Goal: Task Accomplishment & Management: Manage account settings

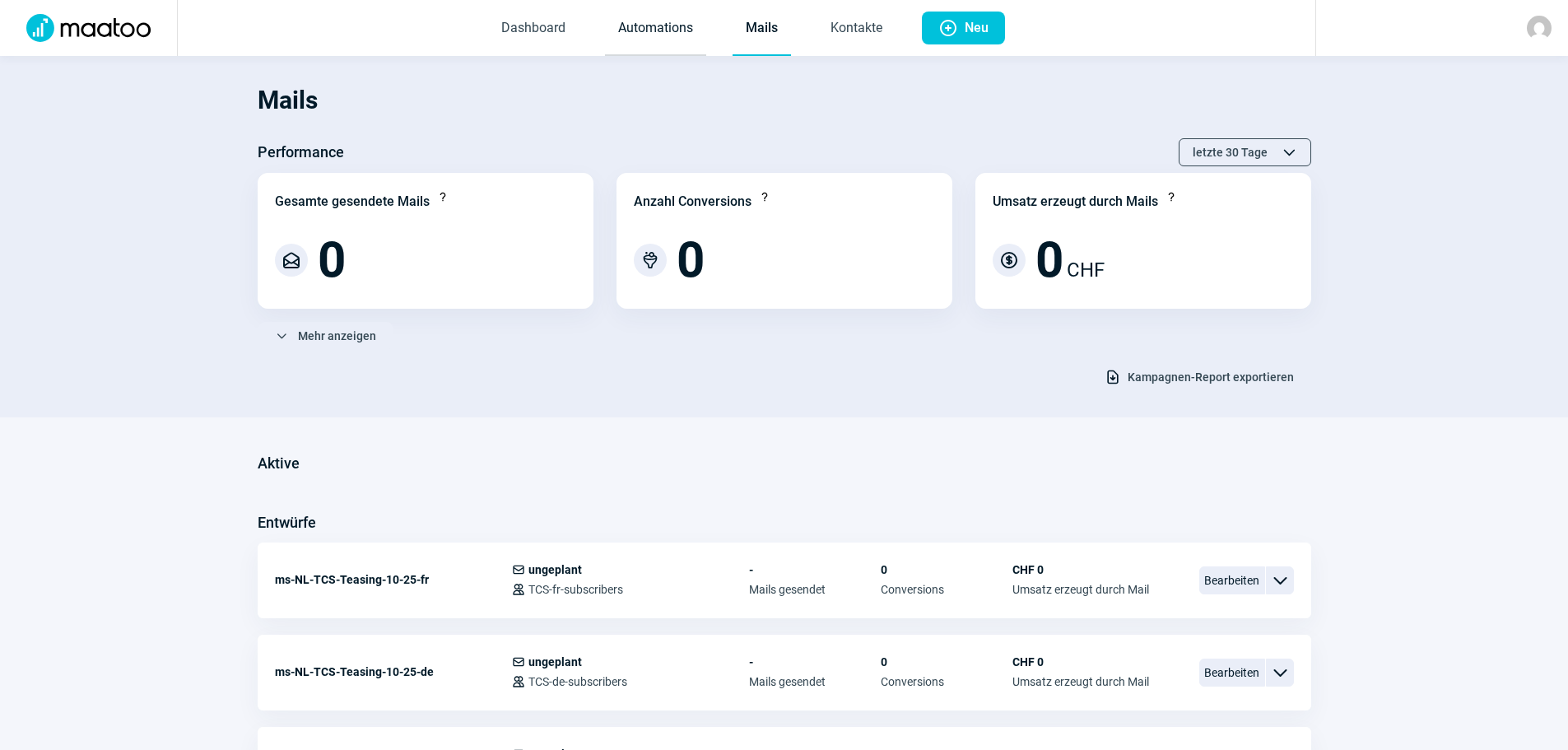
click at [667, 33] on link "Automations" at bounding box center [655, 28] width 101 height 54
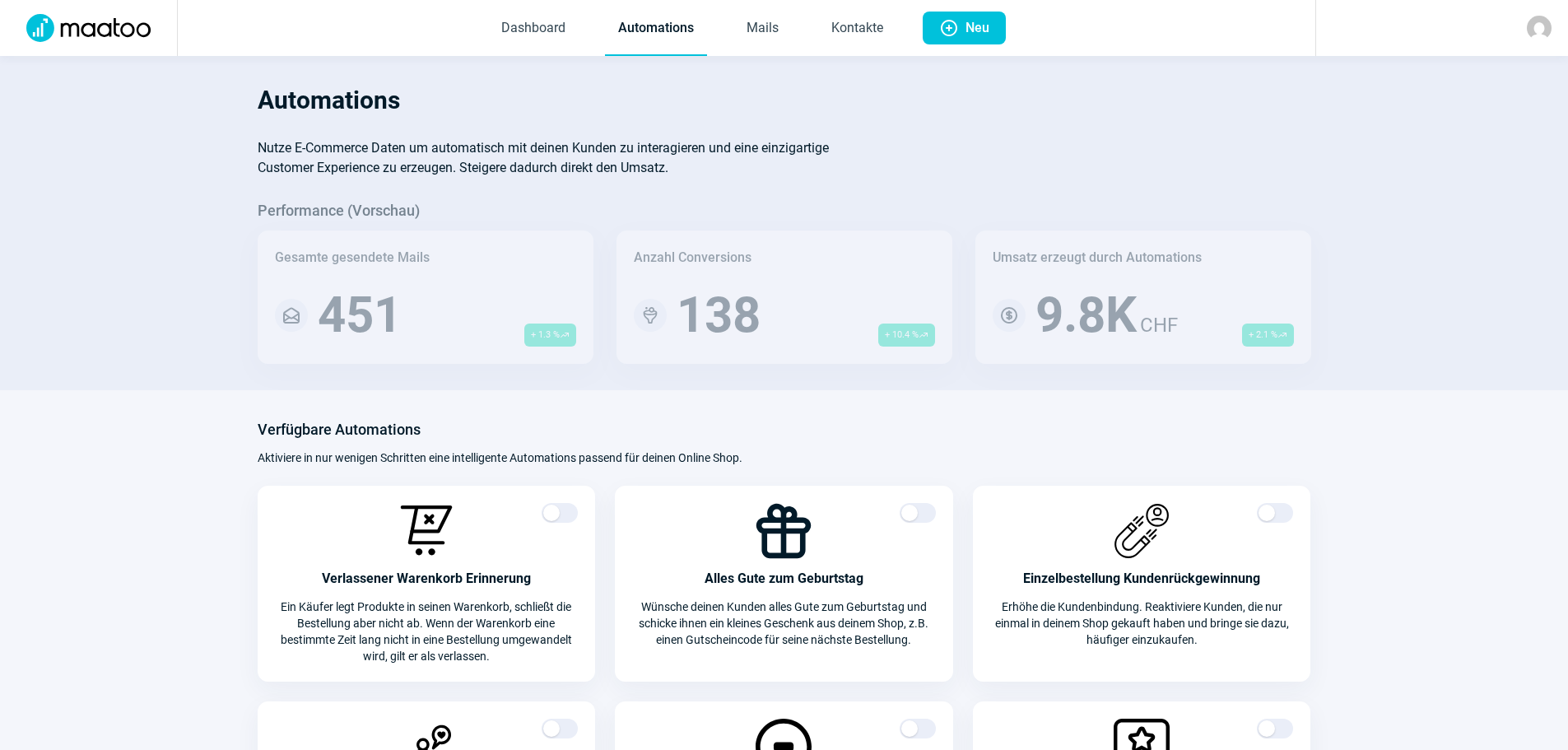
click at [1540, 33] on img at bounding box center [1539, 28] width 25 height 25
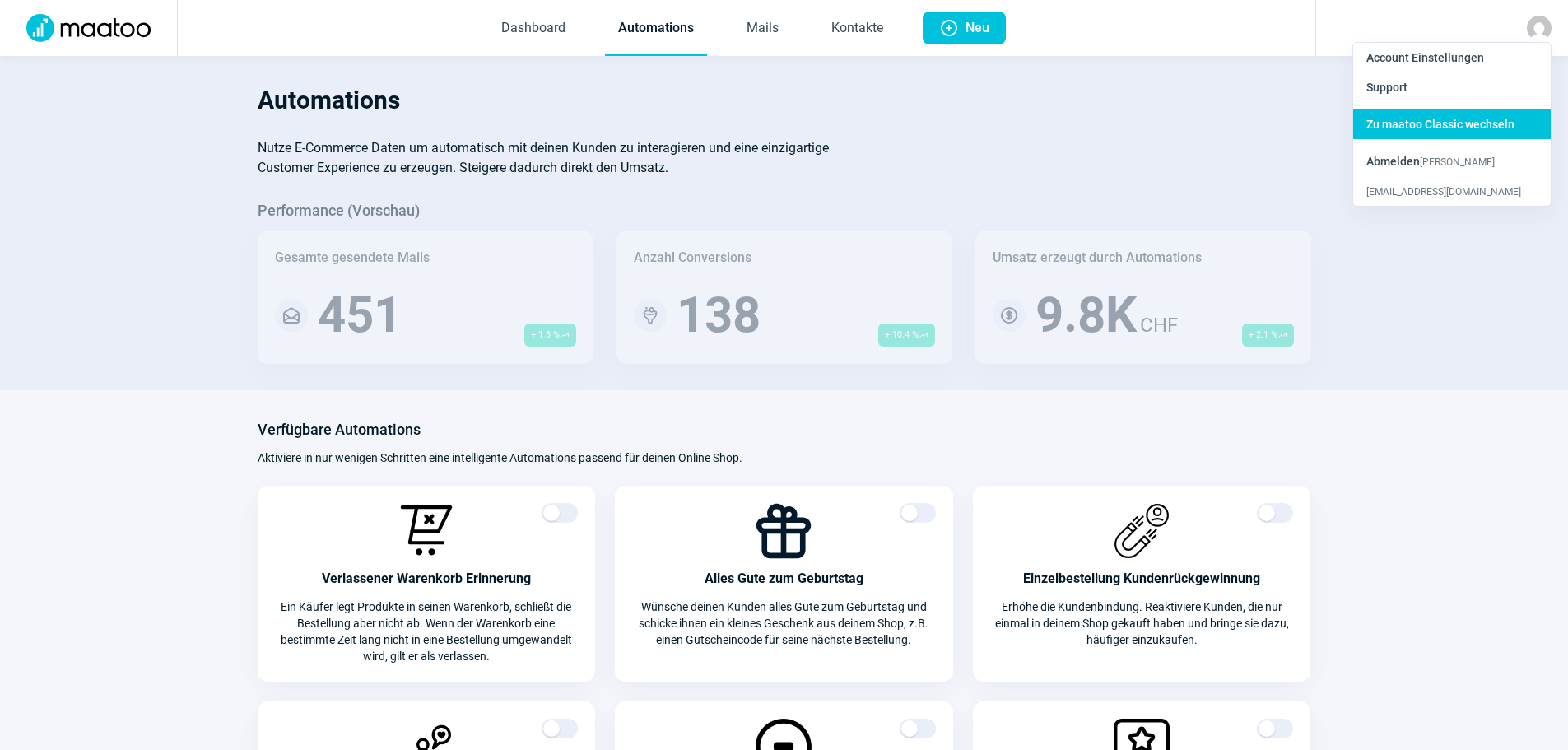
click at [1435, 130] on span "Zu maatoo Classic wechseln" at bounding box center [1439, 125] width 148 height 13
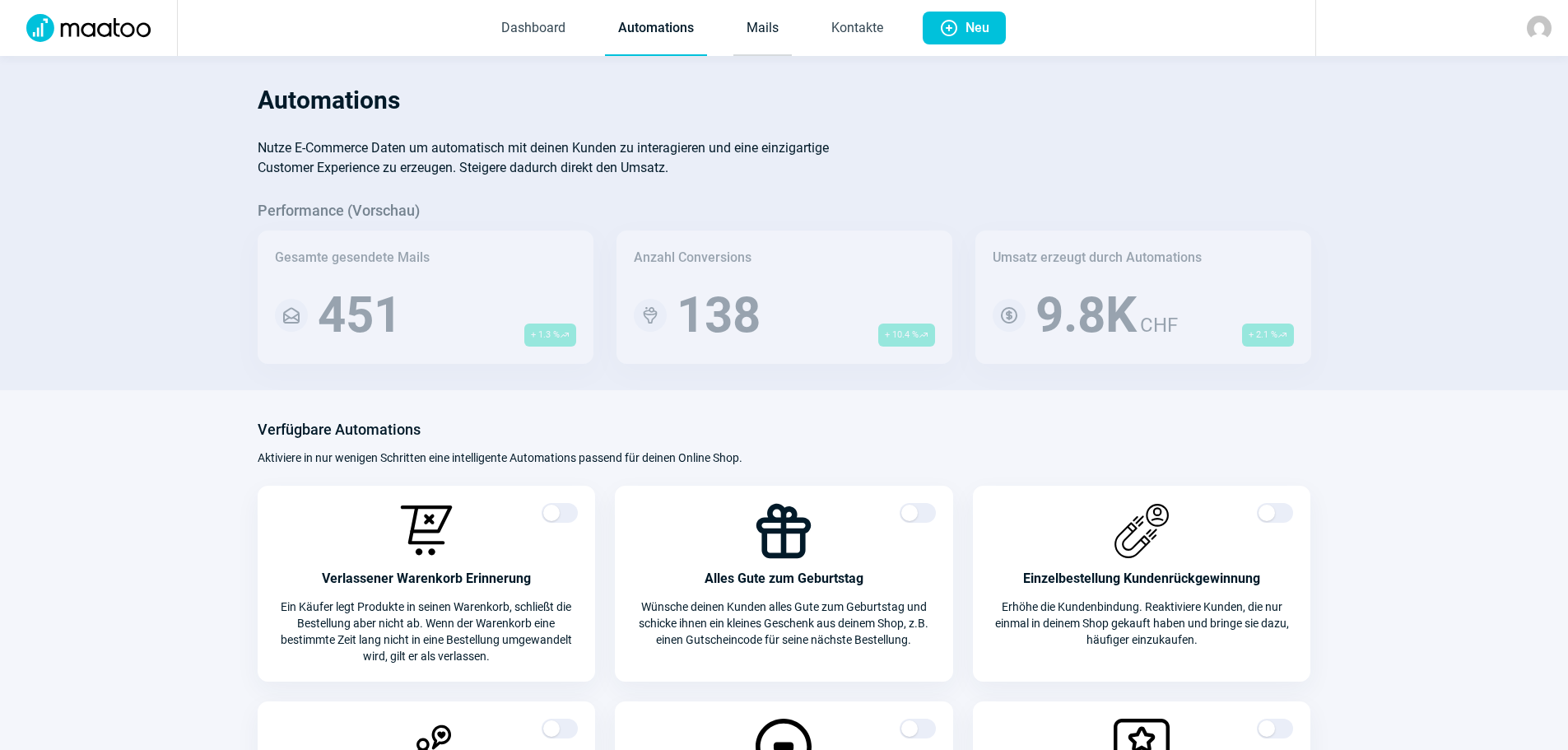
click at [771, 41] on link "Mails" at bounding box center [762, 28] width 59 height 54
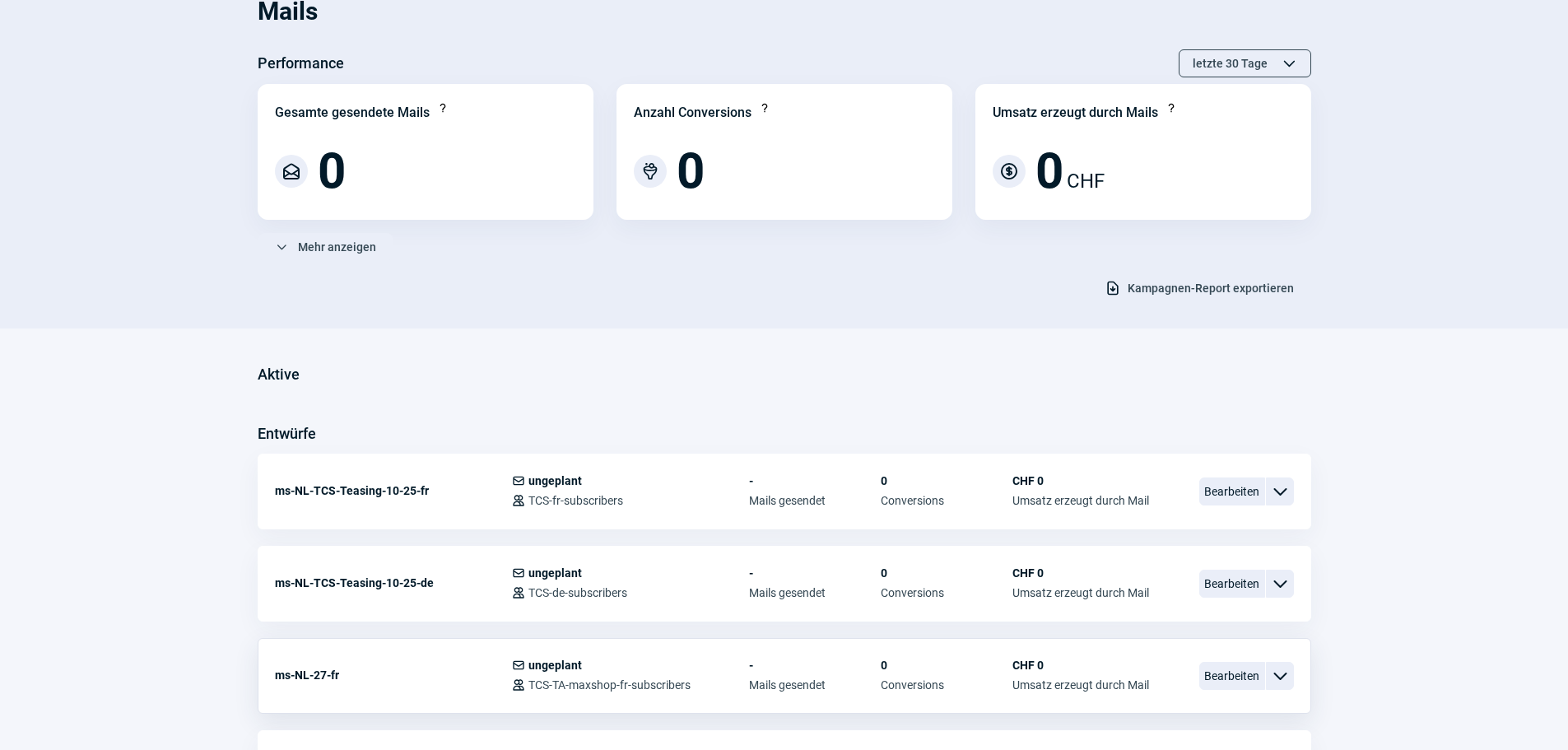
scroll to position [165, 0]
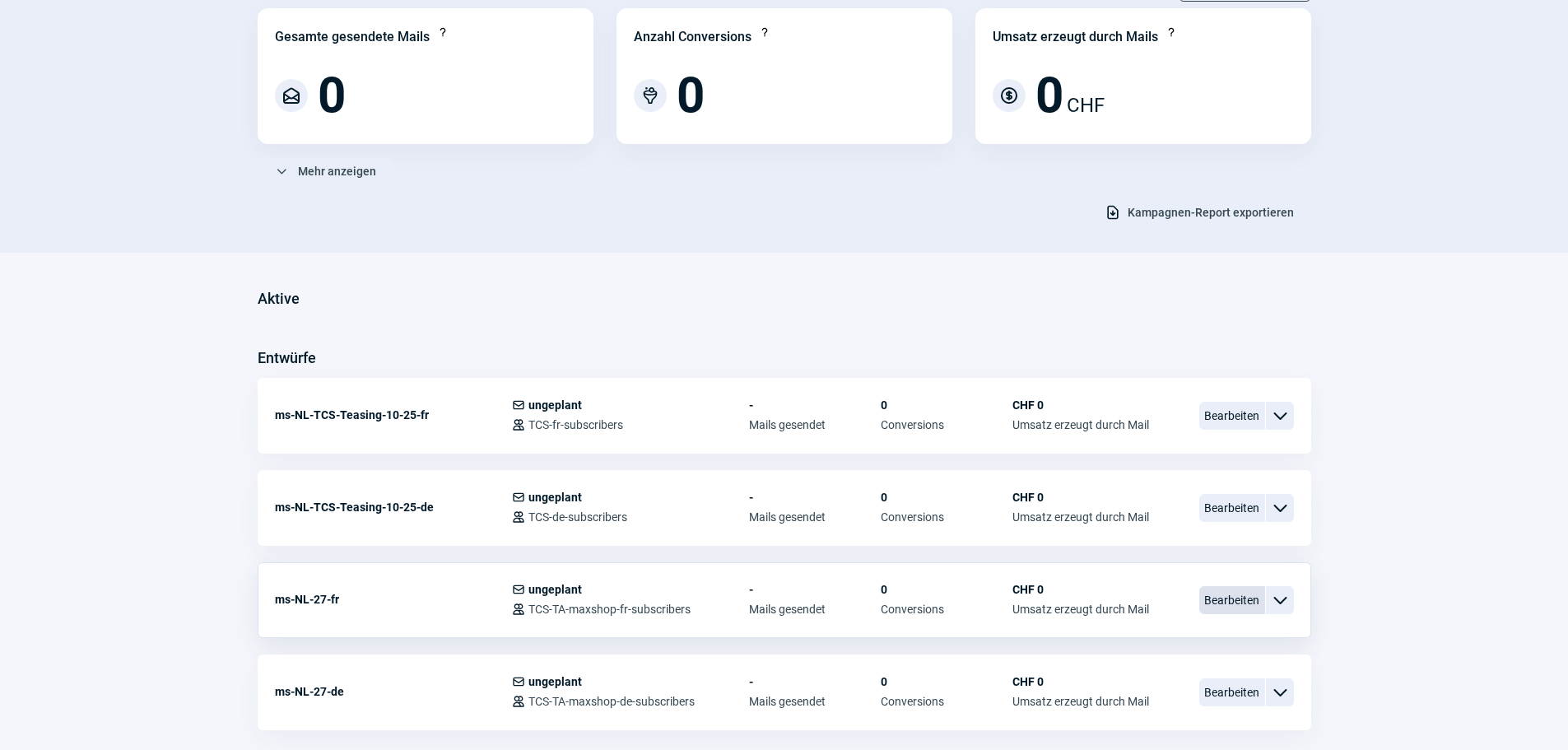
click at [1229, 602] on span "Bearbeiten" at bounding box center [1231, 599] width 66 height 28
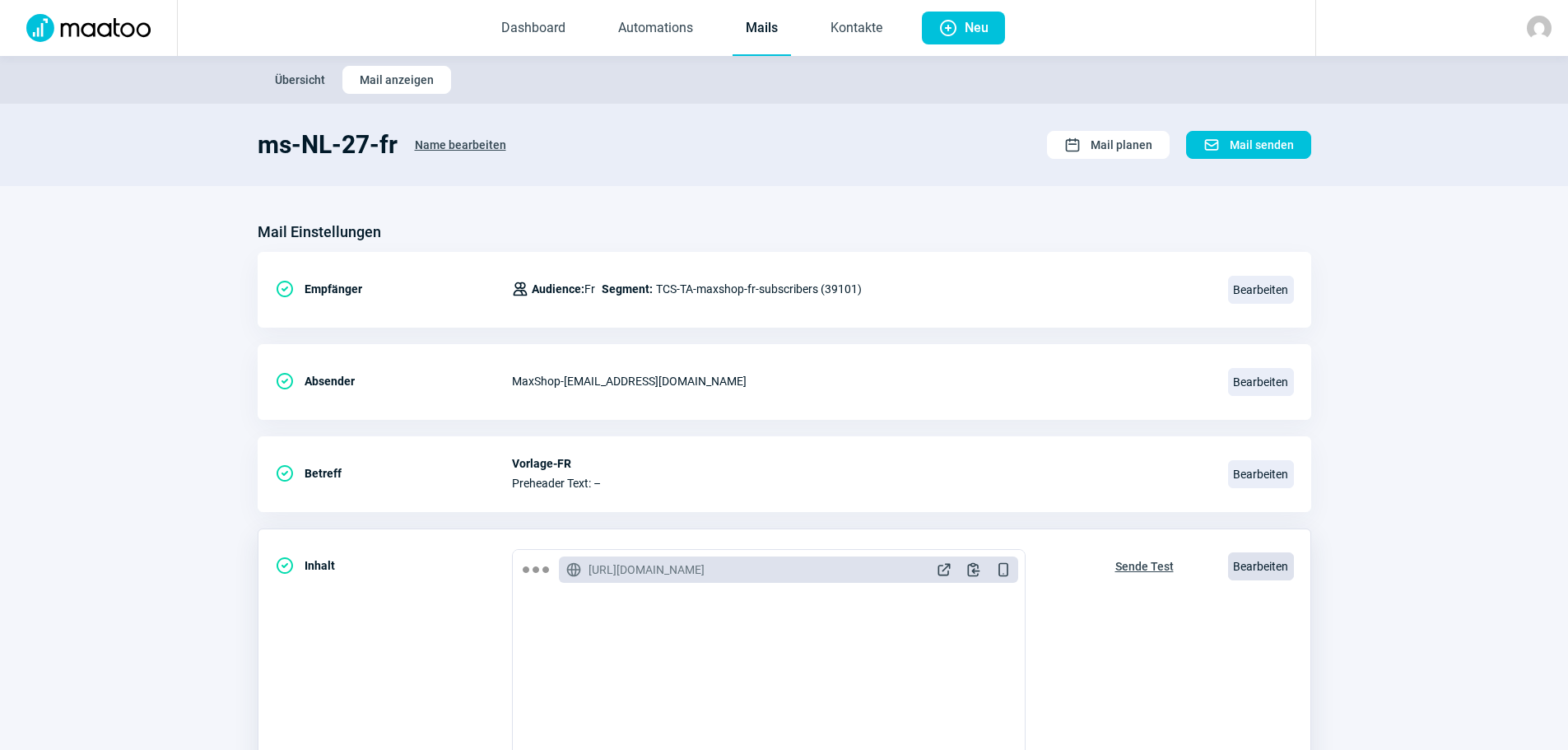
click at [1258, 570] on span "Bearbeiten" at bounding box center [1260, 566] width 66 height 28
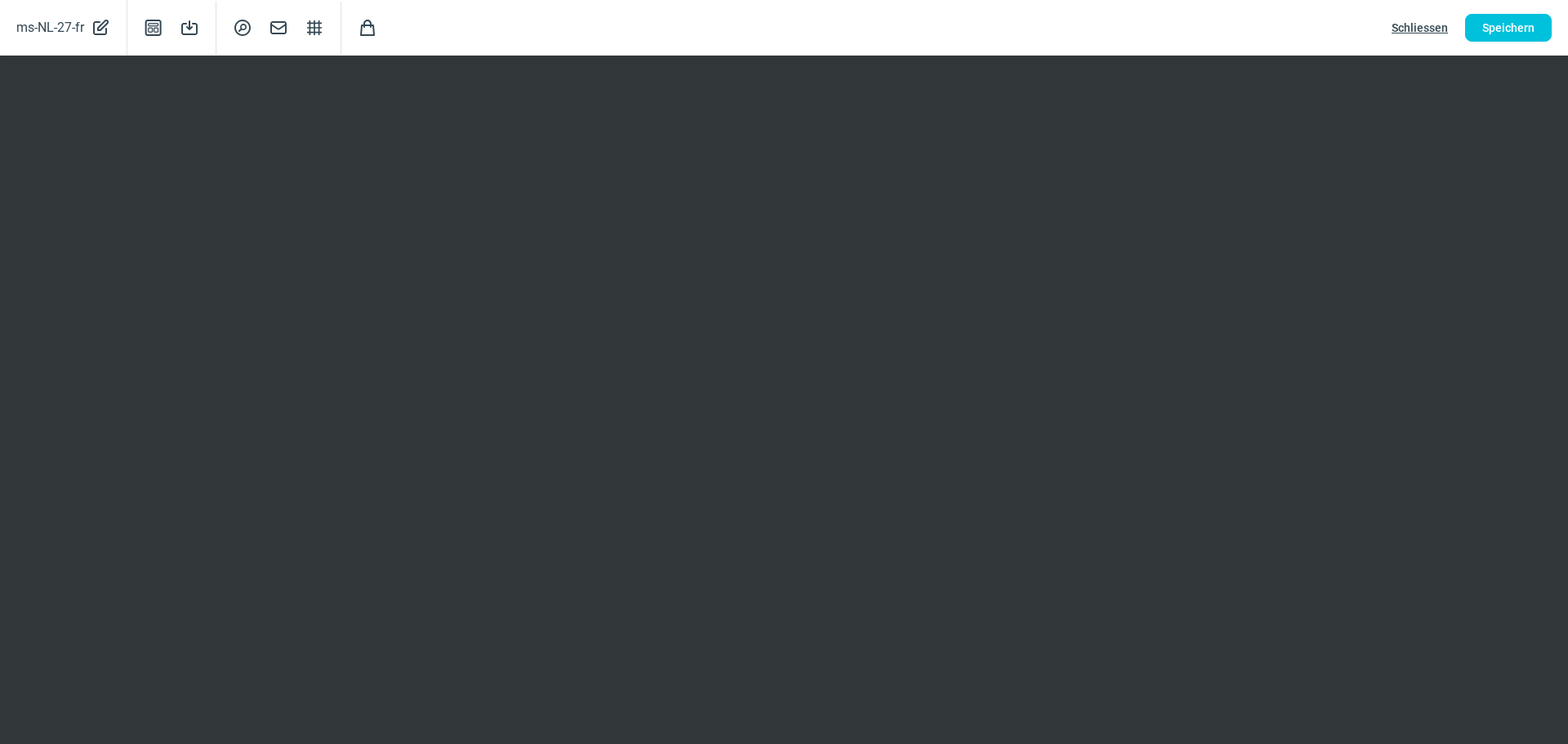
click at [1406, 28] on span "Schliessen" at bounding box center [1420, 28] width 56 height 27
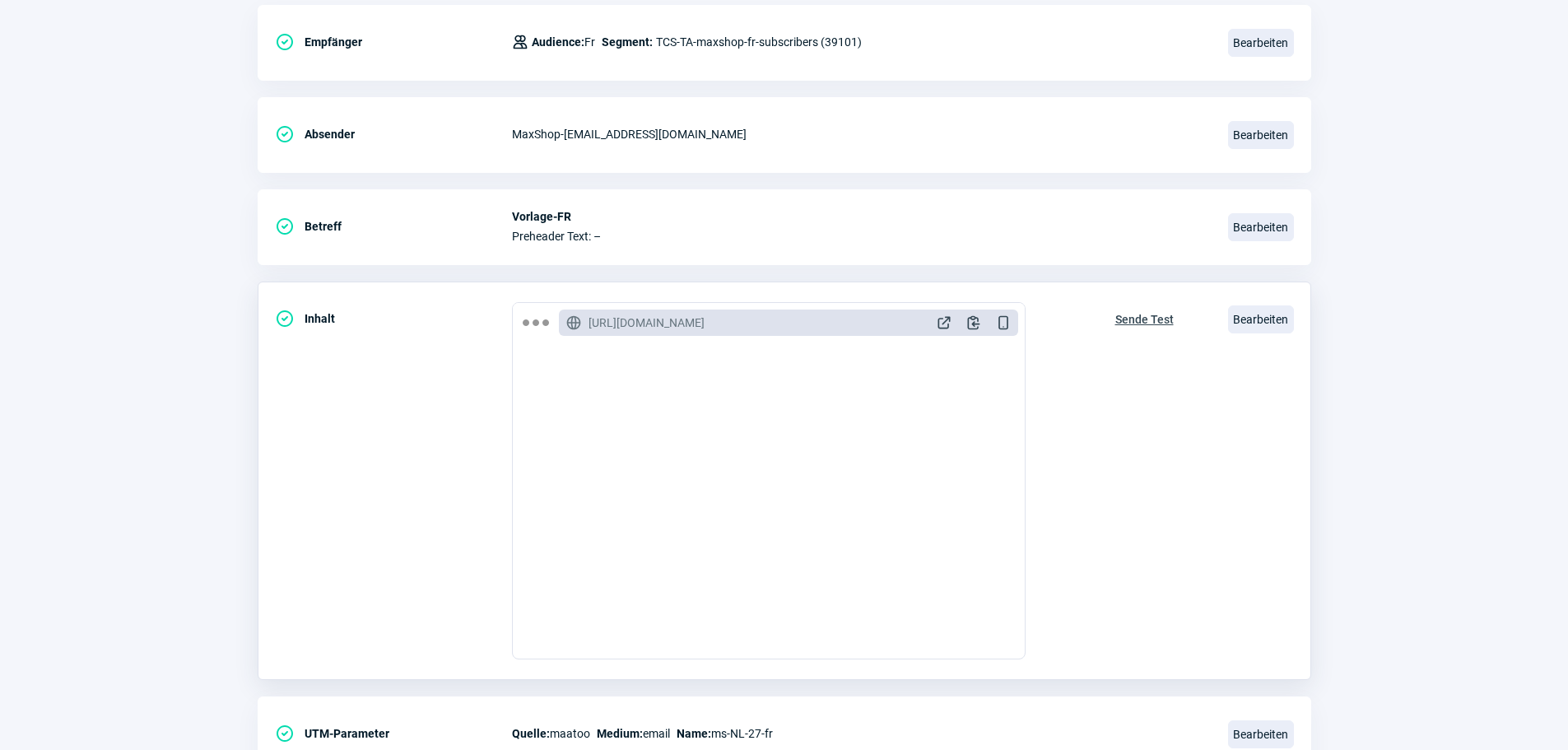
scroll to position [329, 0]
click at [1256, 314] on span "Bearbeiten" at bounding box center [1260, 319] width 66 height 28
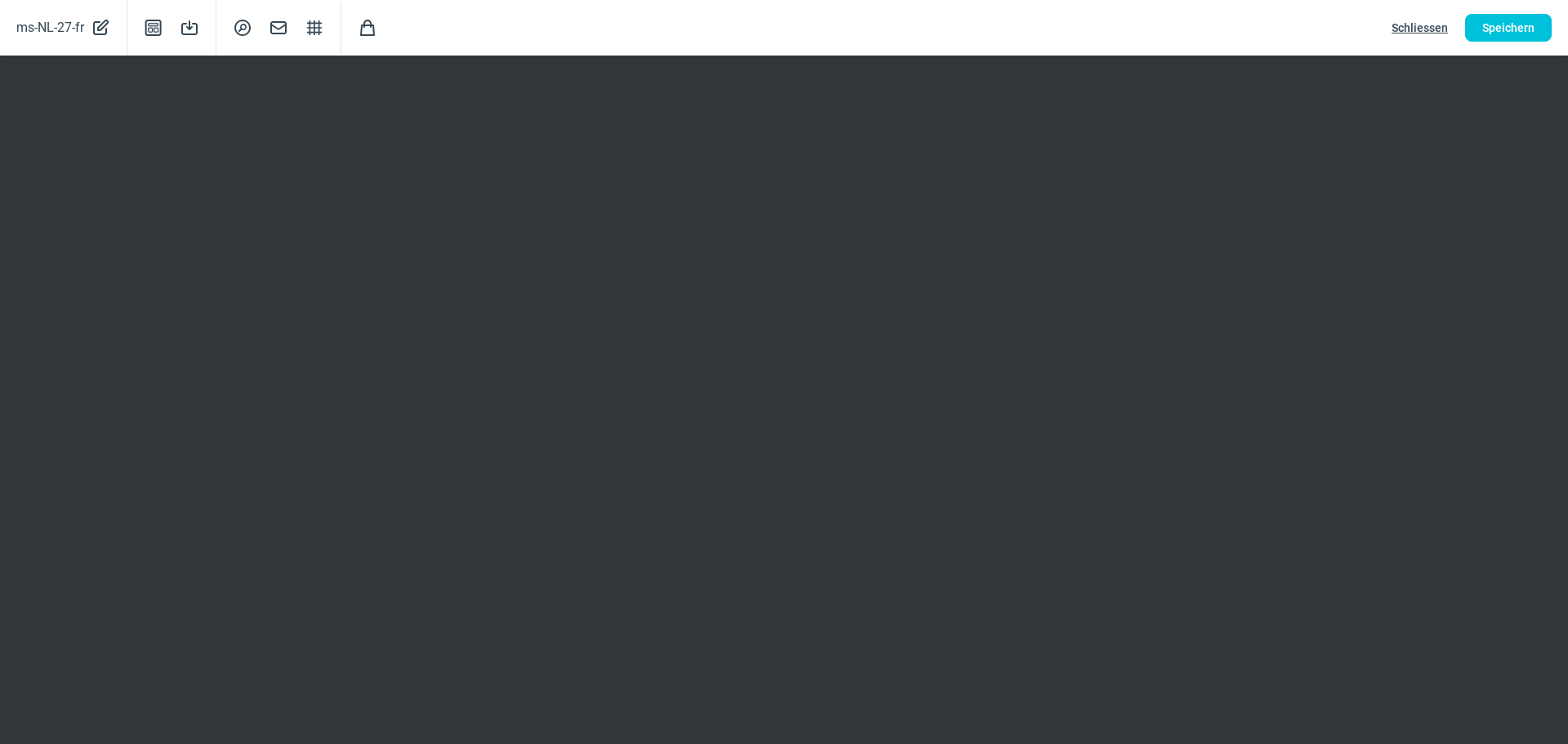
click at [1409, 27] on span "Schliessen" at bounding box center [1420, 28] width 56 height 27
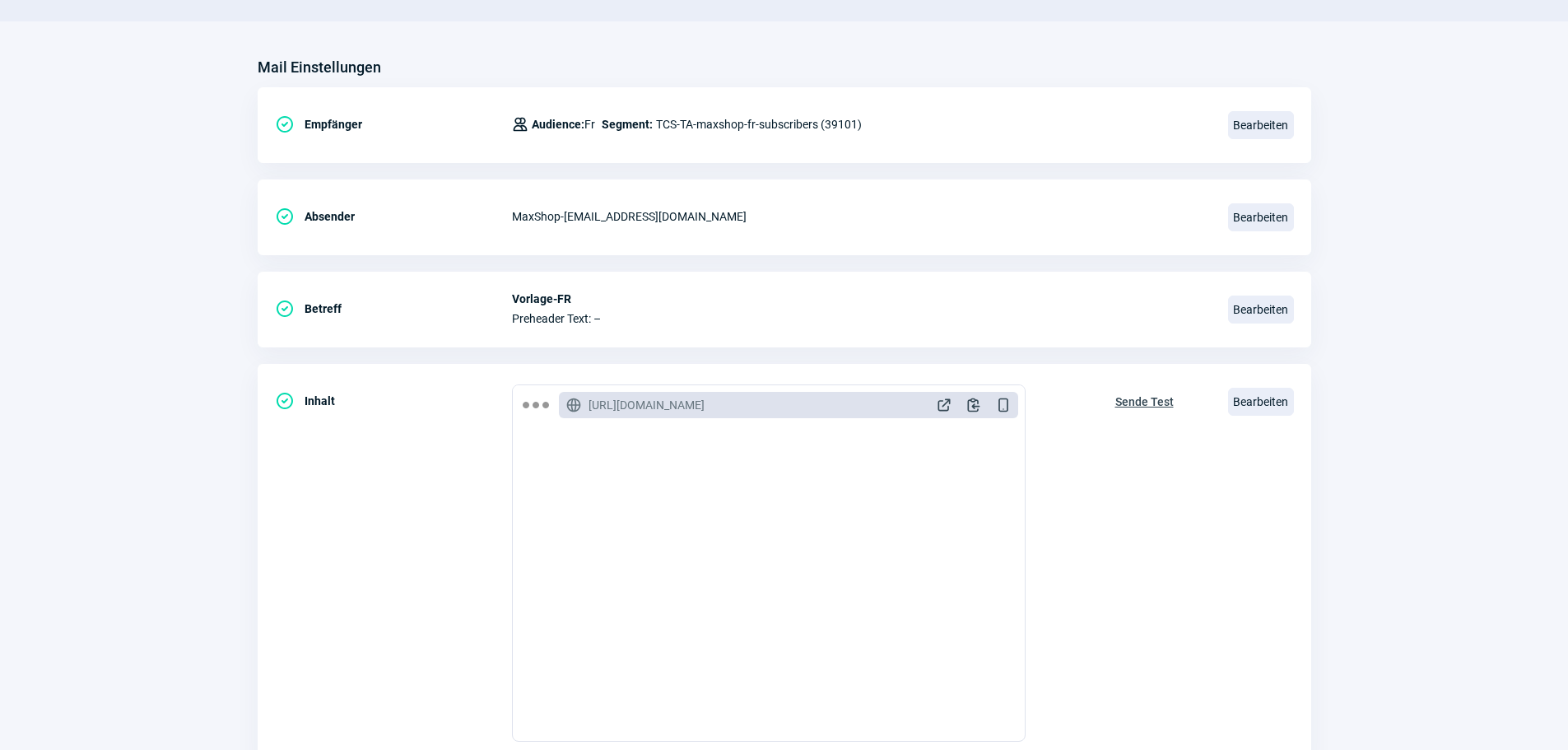
scroll to position [0, 0]
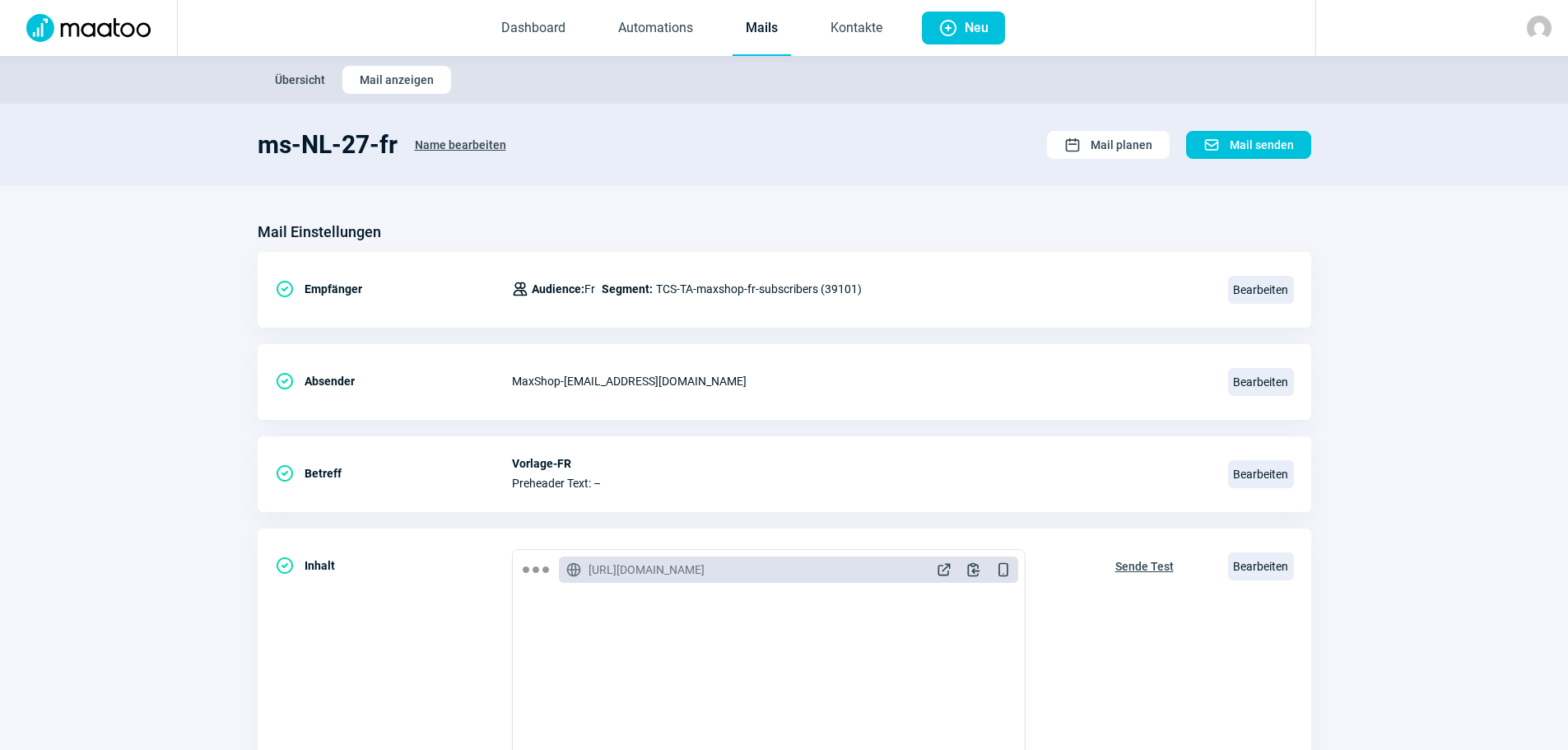
click at [300, 81] on span "Übersicht" at bounding box center [300, 80] width 50 height 27
